Goal: Information Seeking & Learning: Learn about a topic

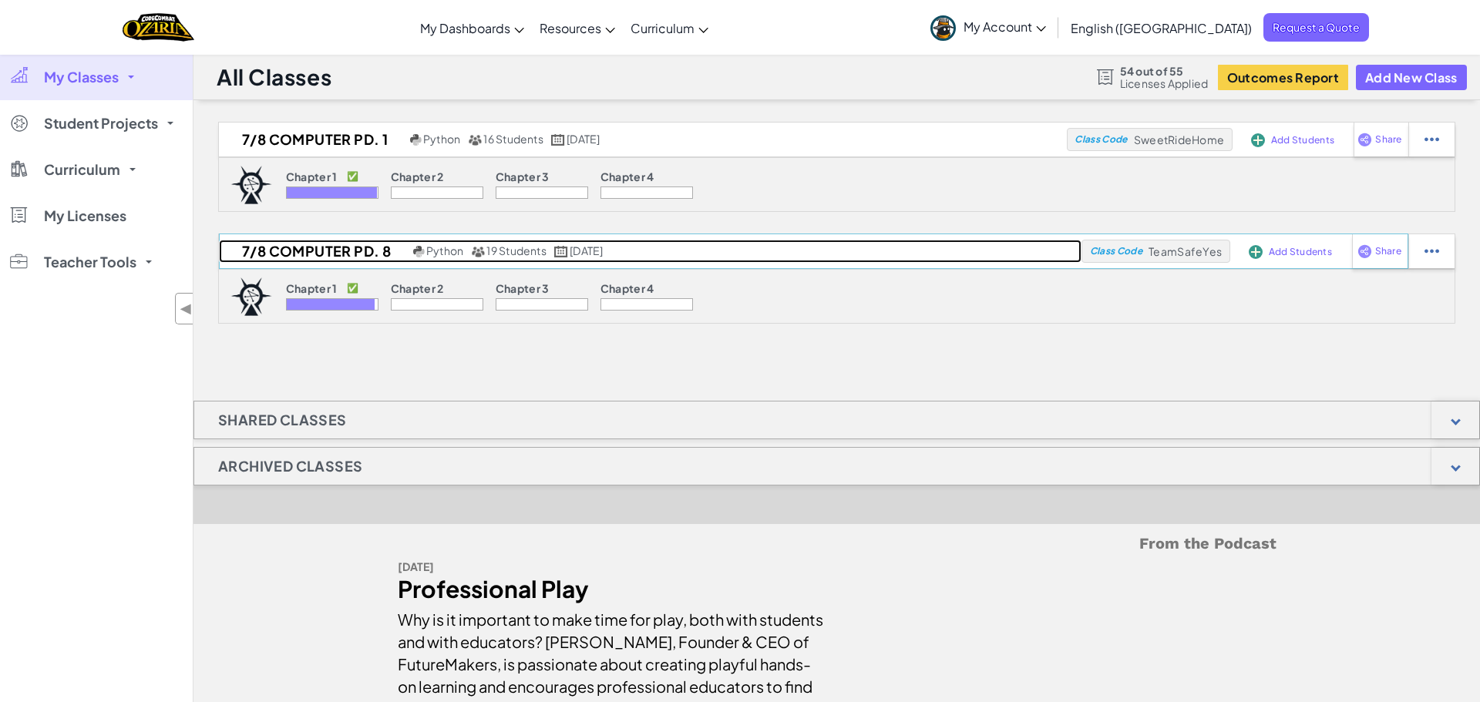
click at [343, 252] on h2 "7/8 Computer Pd. 8" at bounding box center [314, 251] width 190 height 23
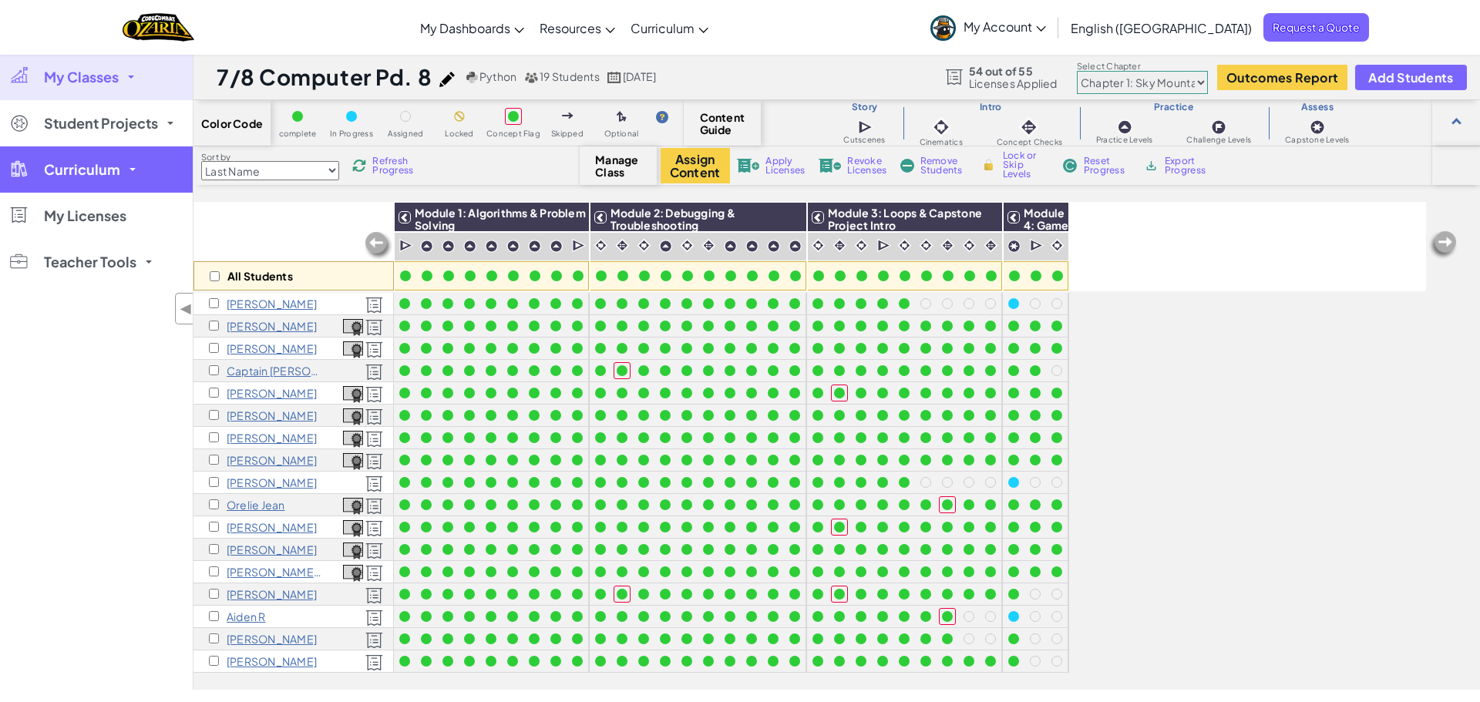
click at [91, 167] on span "Curriculum" at bounding box center [82, 170] width 76 height 14
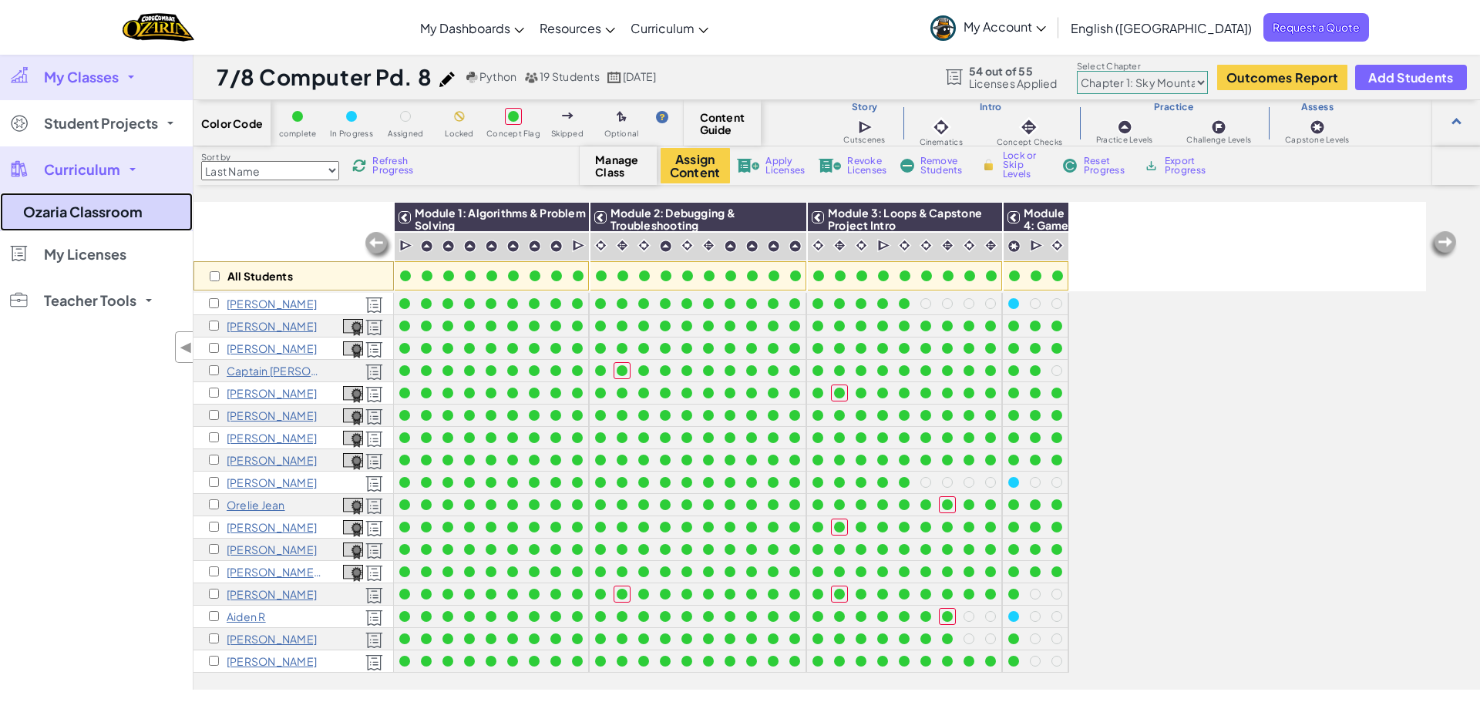
click at [113, 220] on link "Ozaria Classroom" at bounding box center [96, 212] width 193 height 39
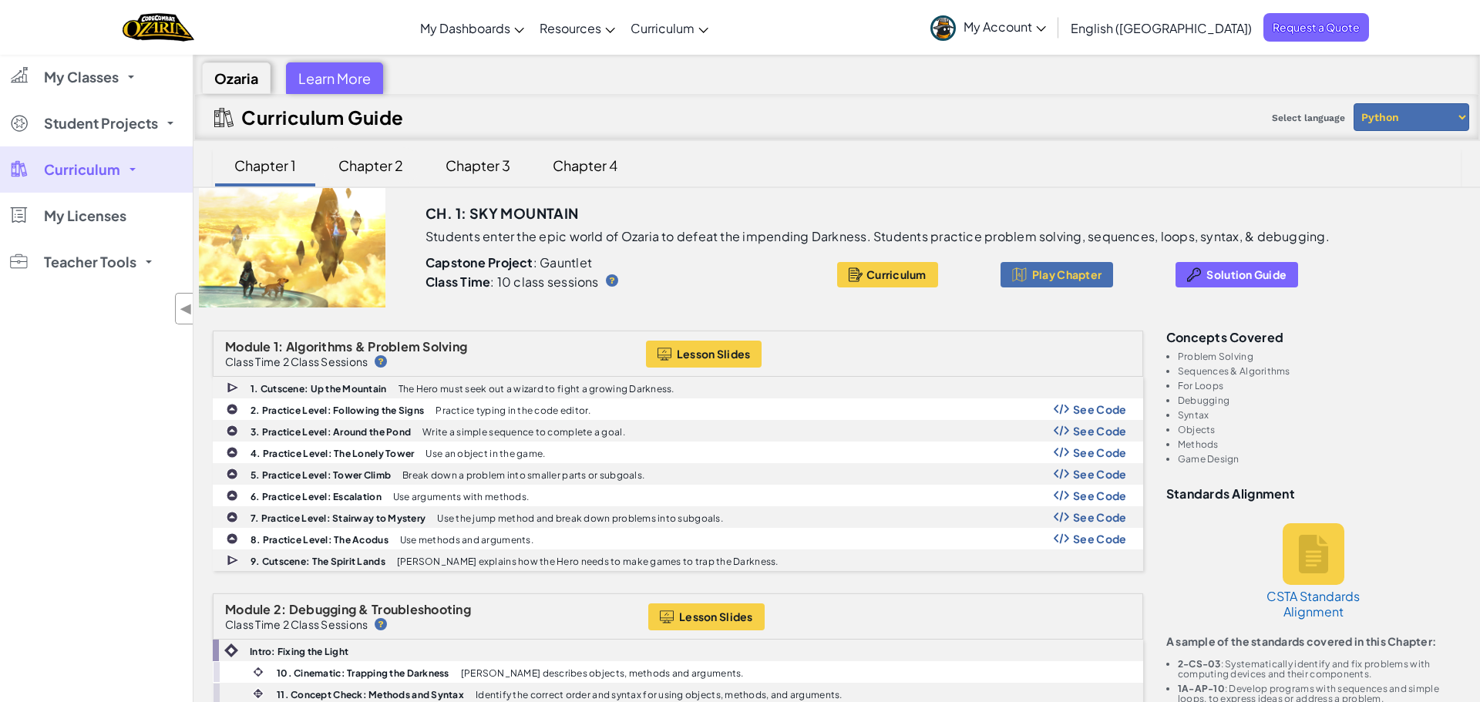
click at [385, 162] on div "Chapter 2" at bounding box center [371, 165] width 96 height 36
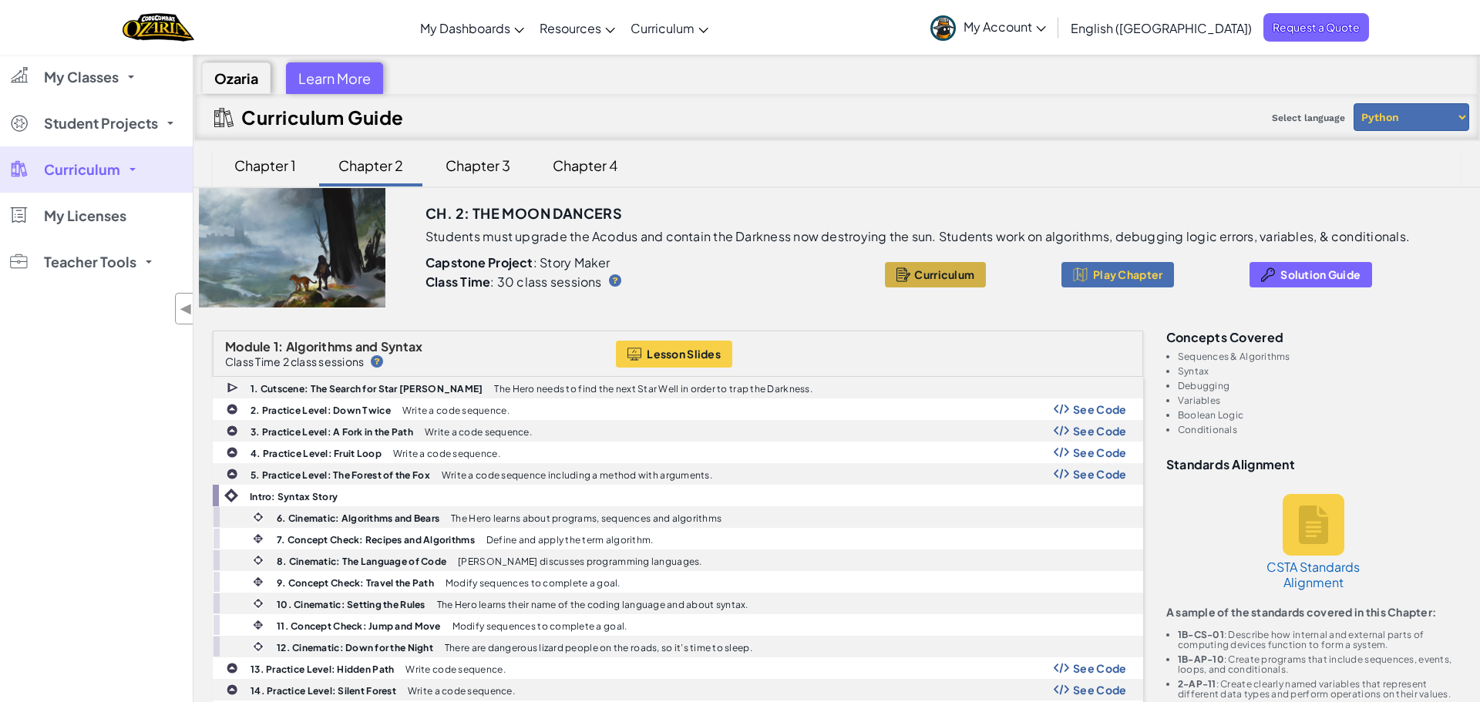
click at [952, 280] on span "Curriculum" at bounding box center [944, 274] width 60 height 12
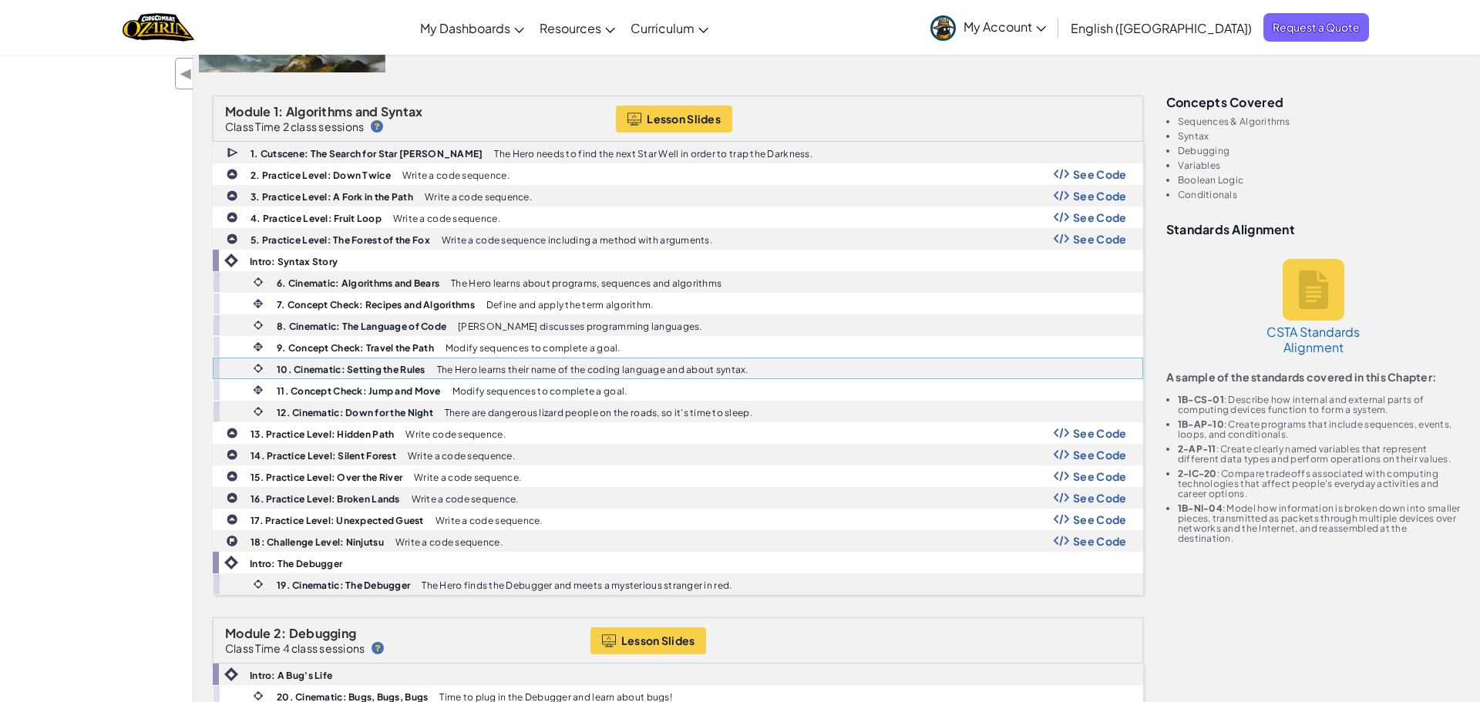
scroll to position [155, 0]
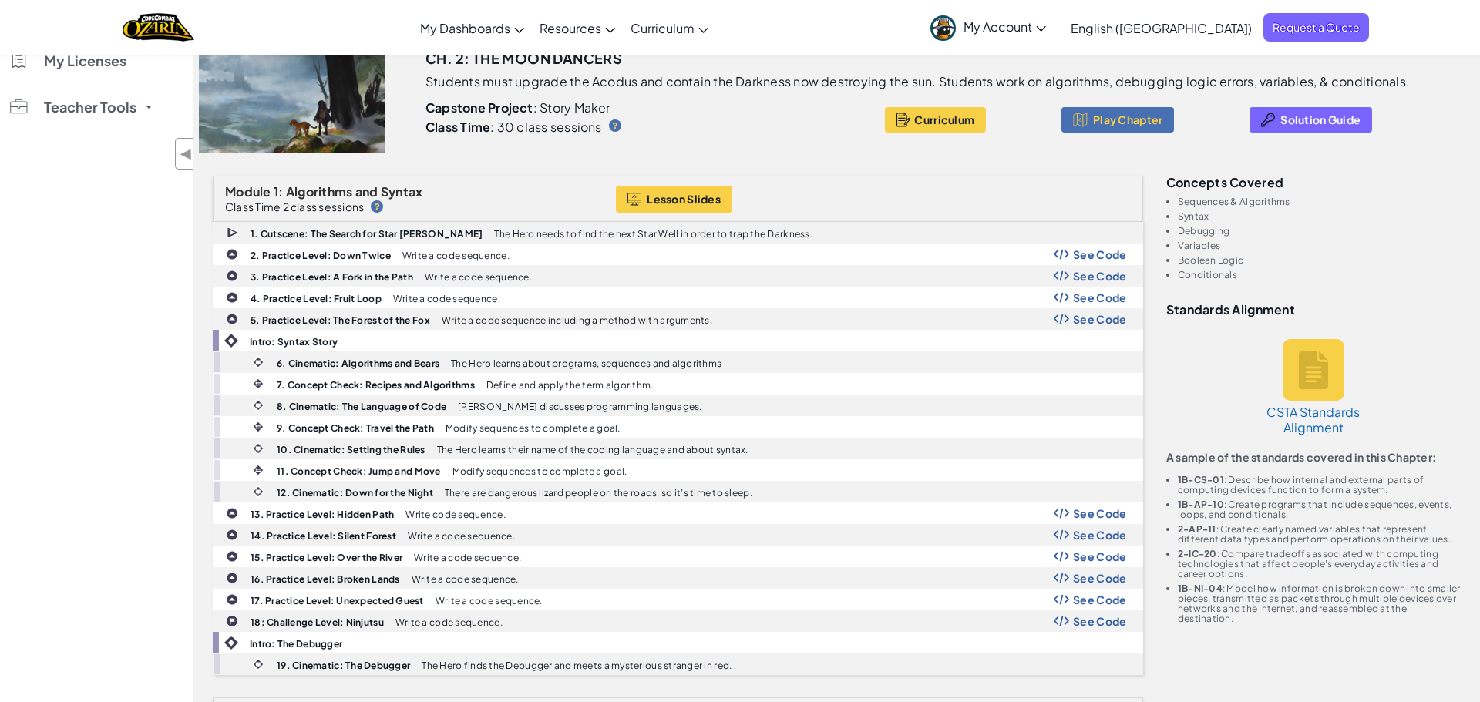
drag, startPoint x: 1245, startPoint y: 277, endPoint x: 1178, endPoint y: 245, distance: 74.4
click at [1178, 245] on ul "Sequences & Algorithms Syntax Debugging Variables Boolean Logic Conditionals" at bounding box center [1313, 238] width 294 height 83
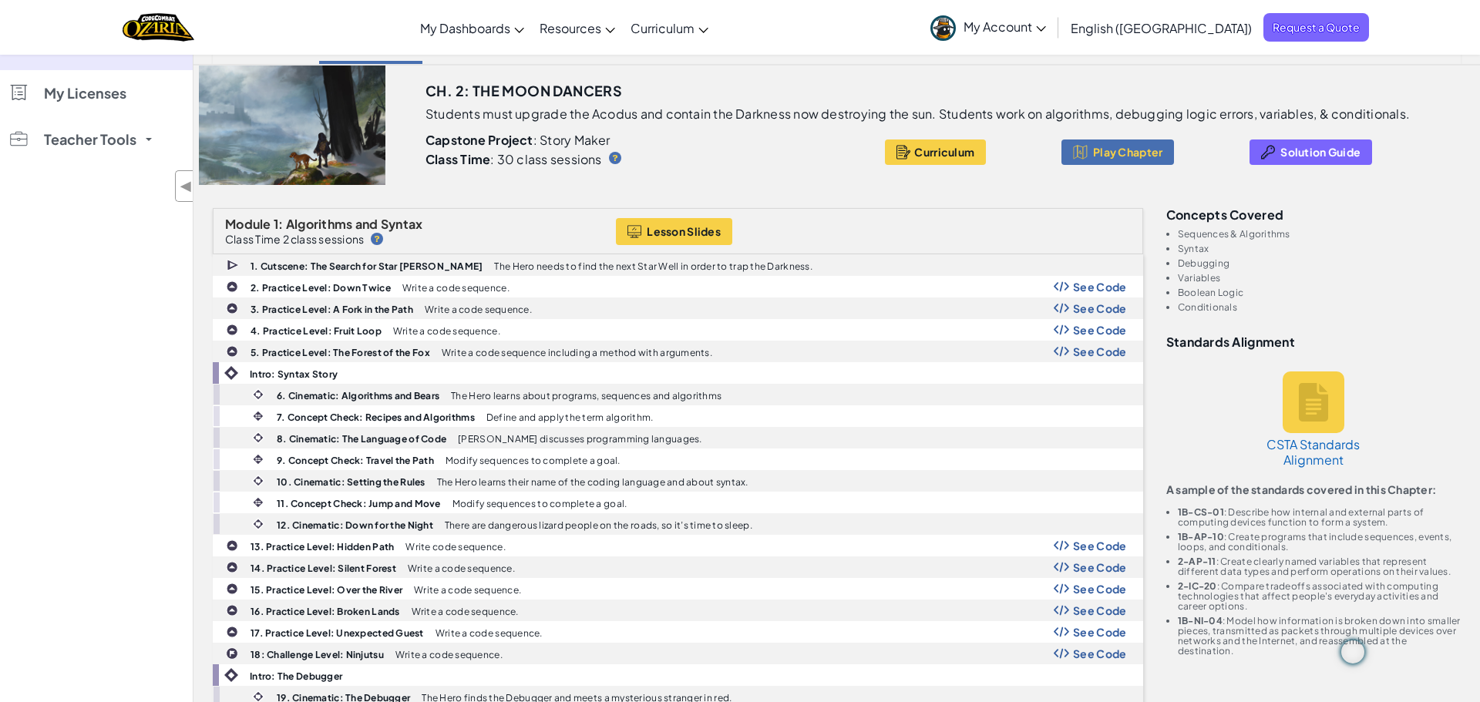
scroll to position [121, 0]
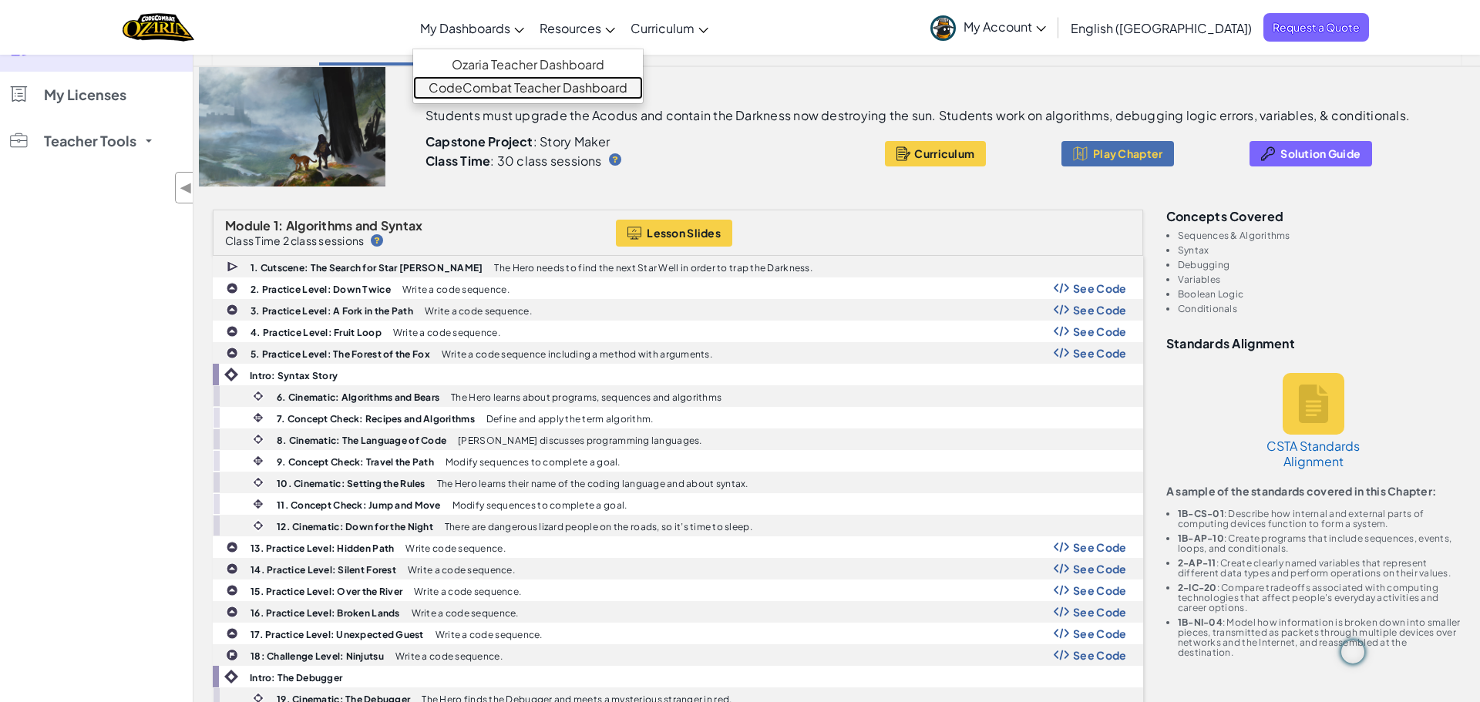
click at [534, 87] on link "CodeCombat Teacher Dashboard" at bounding box center [528, 87] width 230 height 23
